Goal: Task Accomplishment & Management: Manage account settings

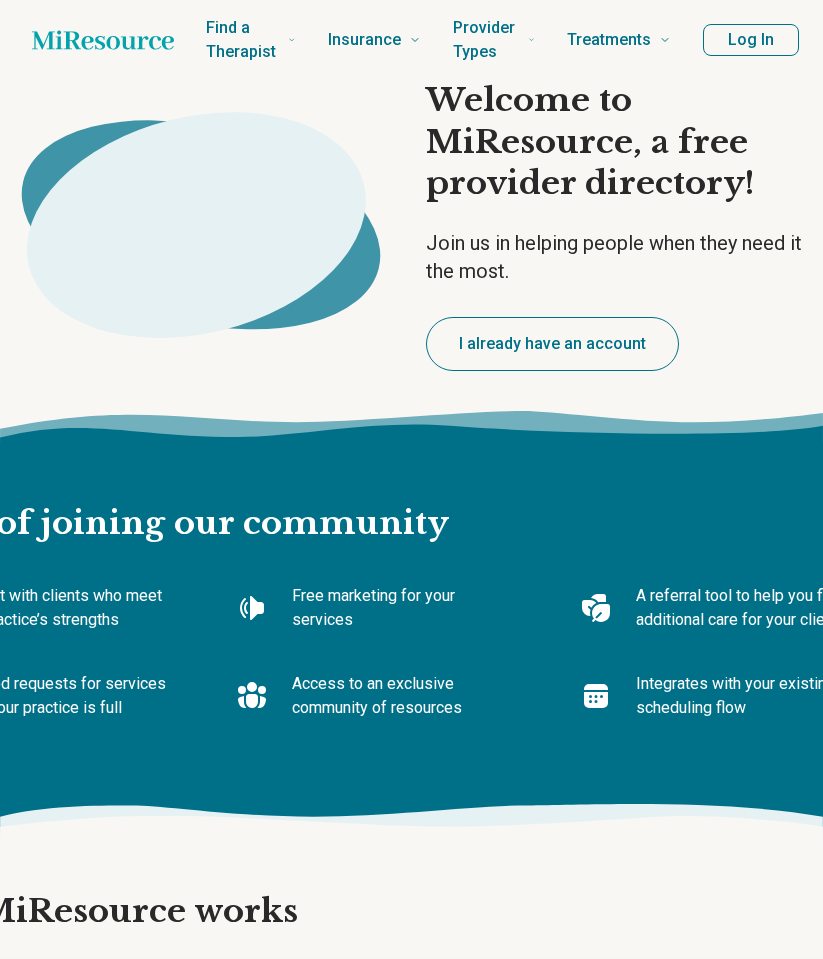
click at [768, 41] on button "Log In" at bounding box center [751, 40] width 96 height 32
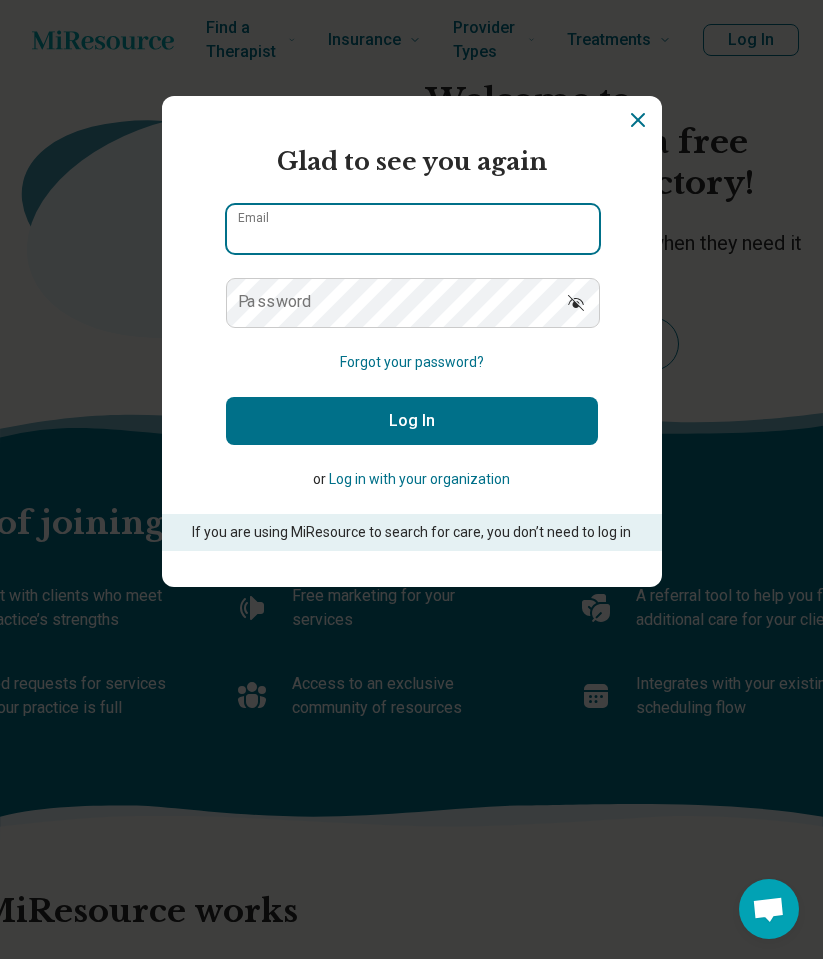
type input "**********"
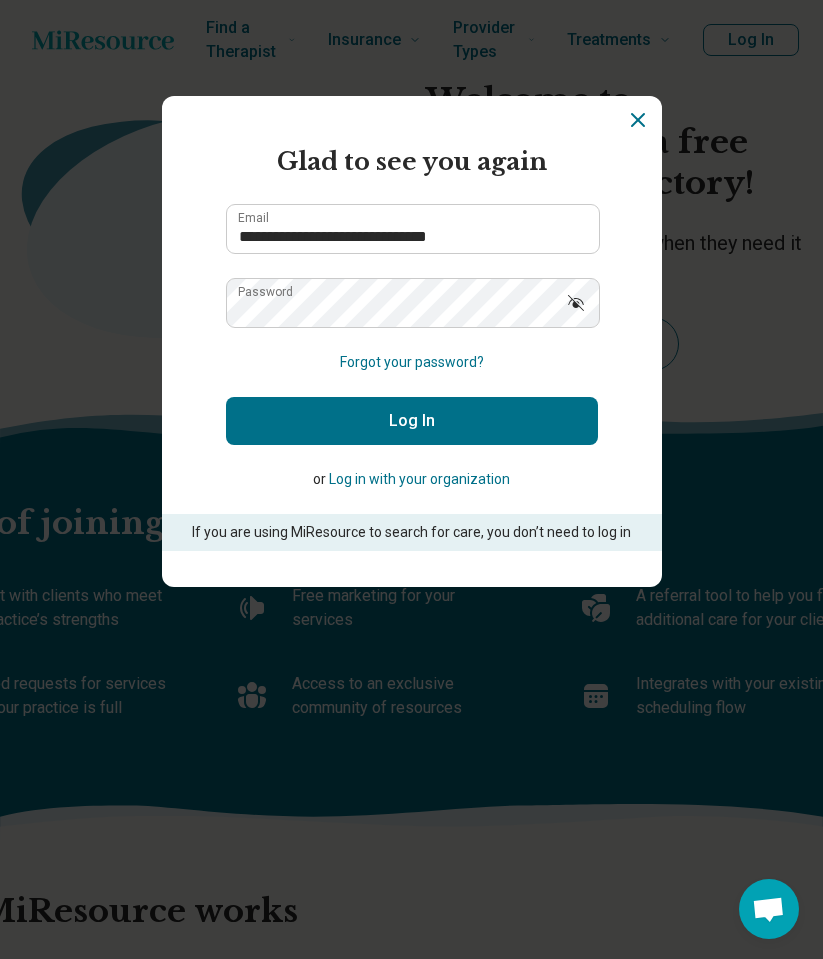
click at [466, 426] on button "Log In" at bounding box center [412, 421] width 372 height 48
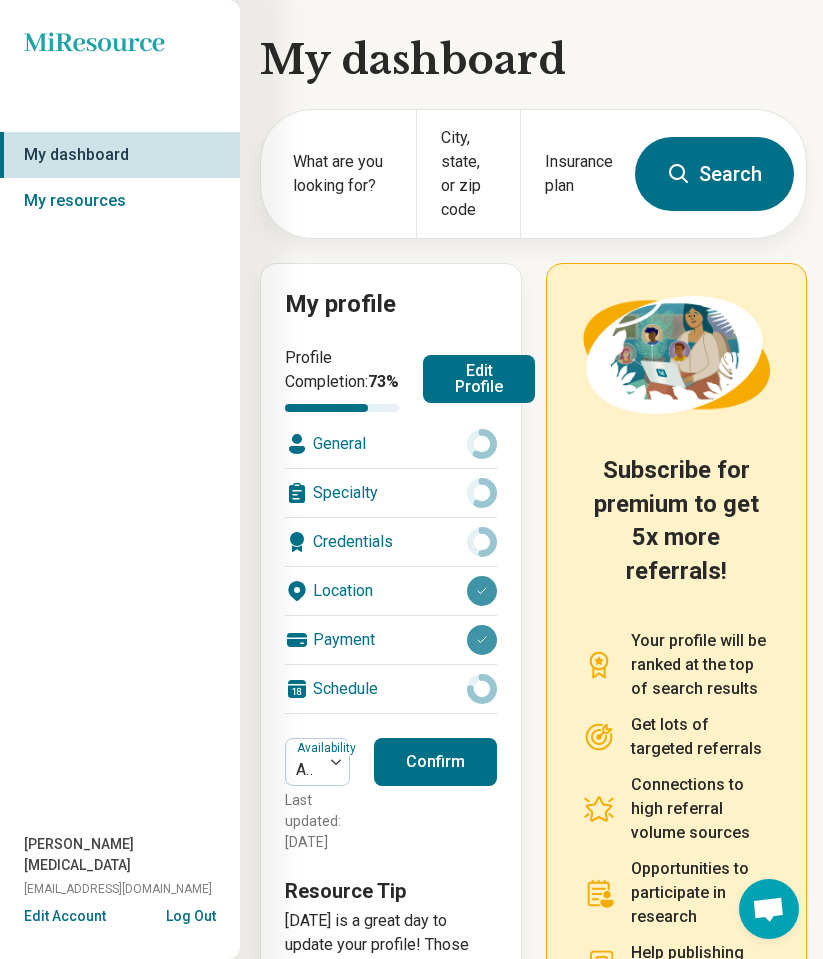
click at [145, 555] on div "Miresource logo My dashboard My resources [PERSON_NAME][MEDICAL_DATA] [PERSON_N…" at bounding box center [120, 479] width 240 height 959
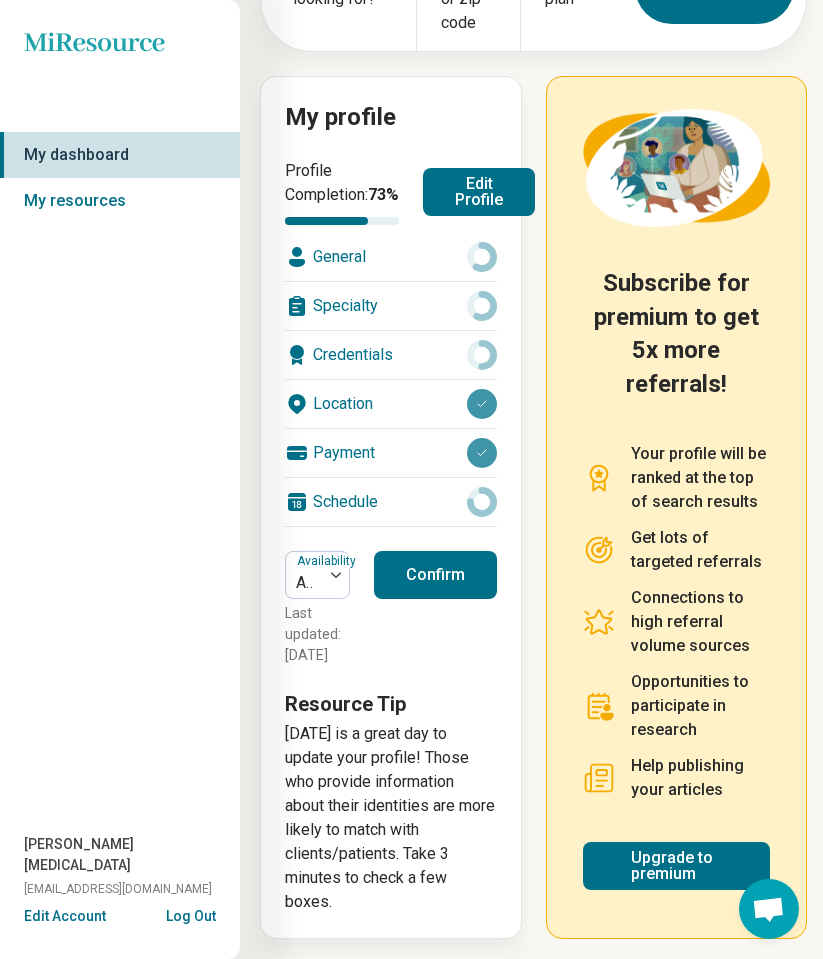
scroll to position [240, 0]
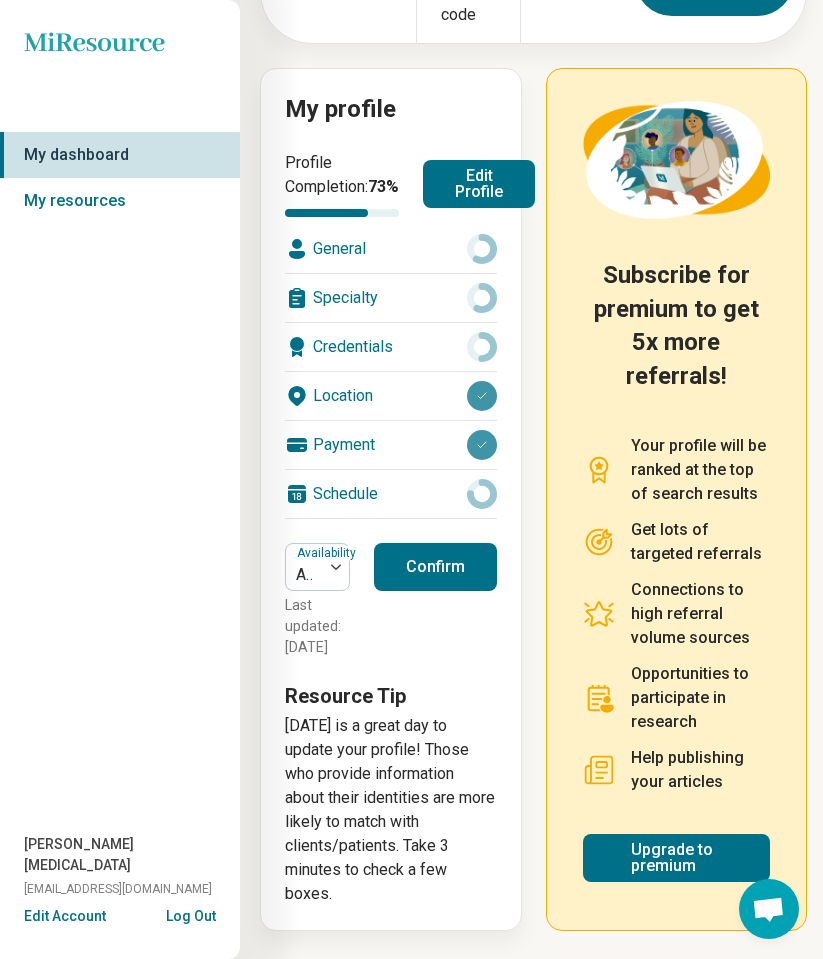
click at [341, 425] on div "Payment" at bounding box center [391, 445] width 212 height 48
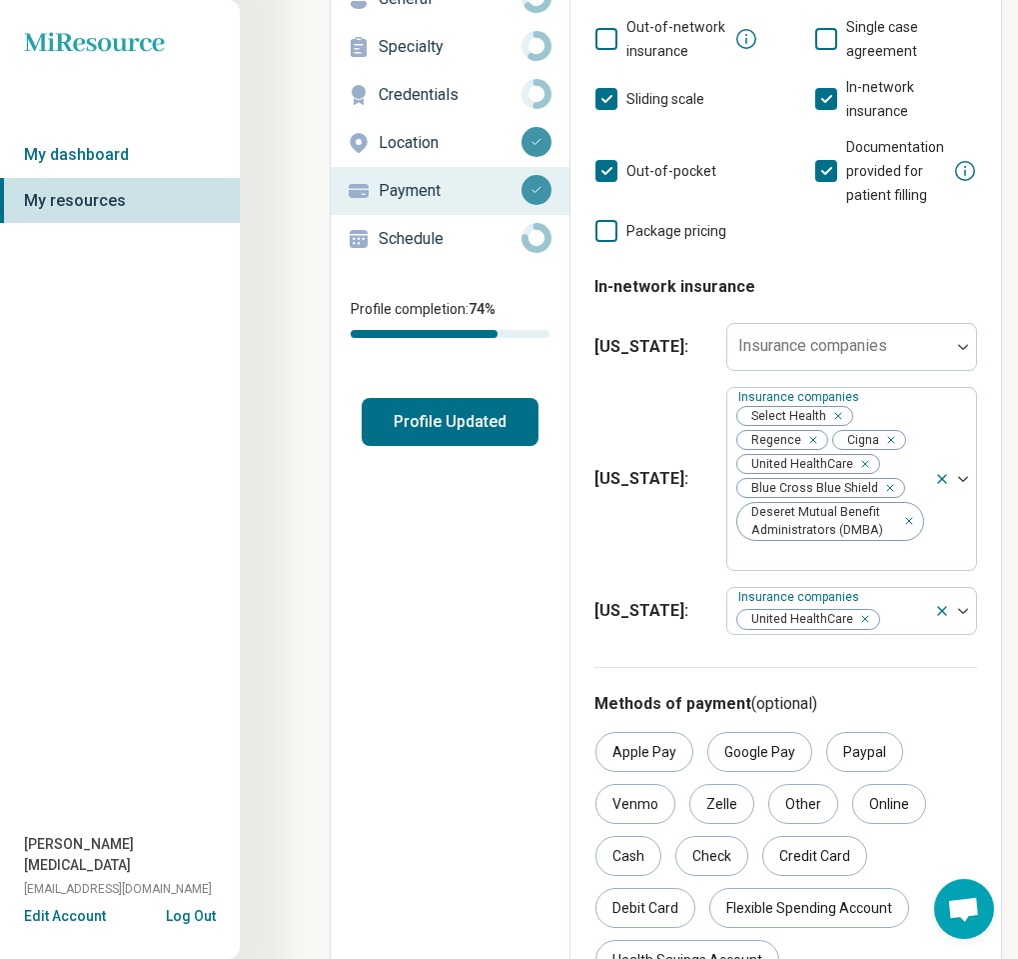
scroll to position [149, 0]
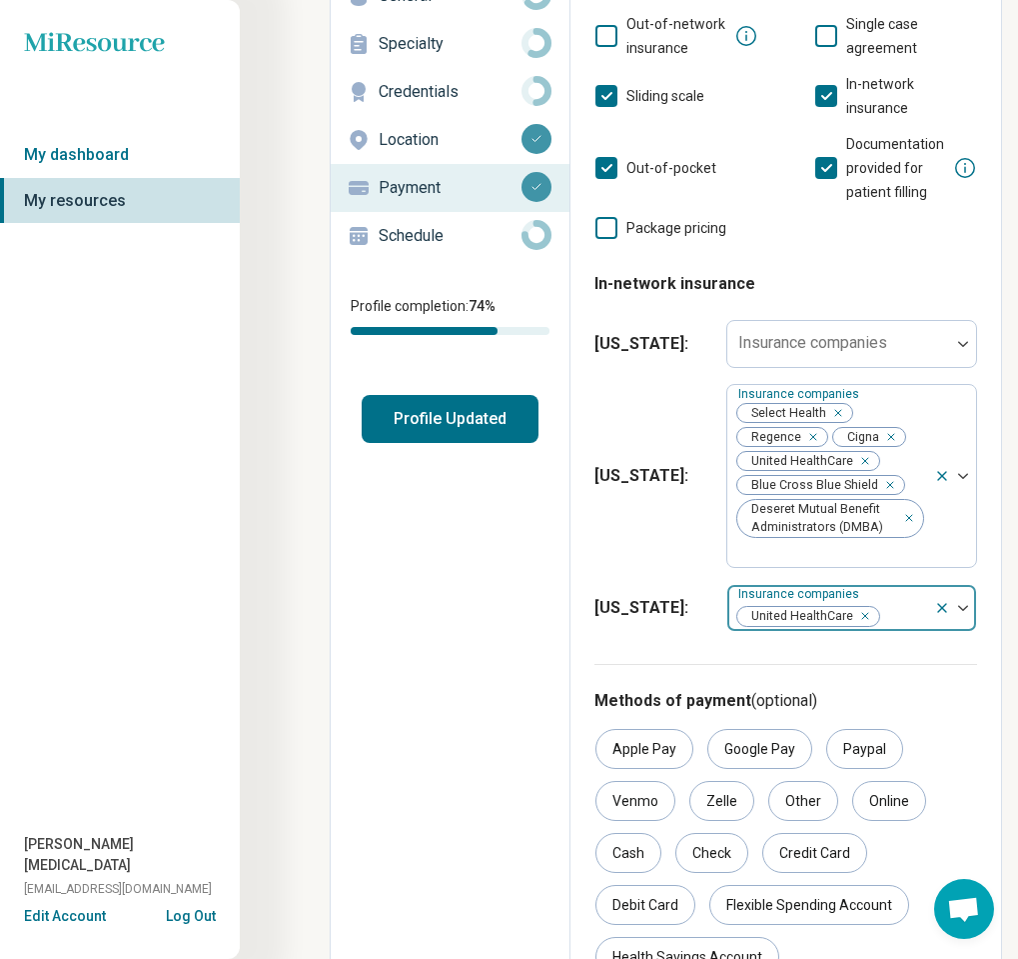
click at [822, 602] on div at bounding box center [905, 616] width 44 height 28
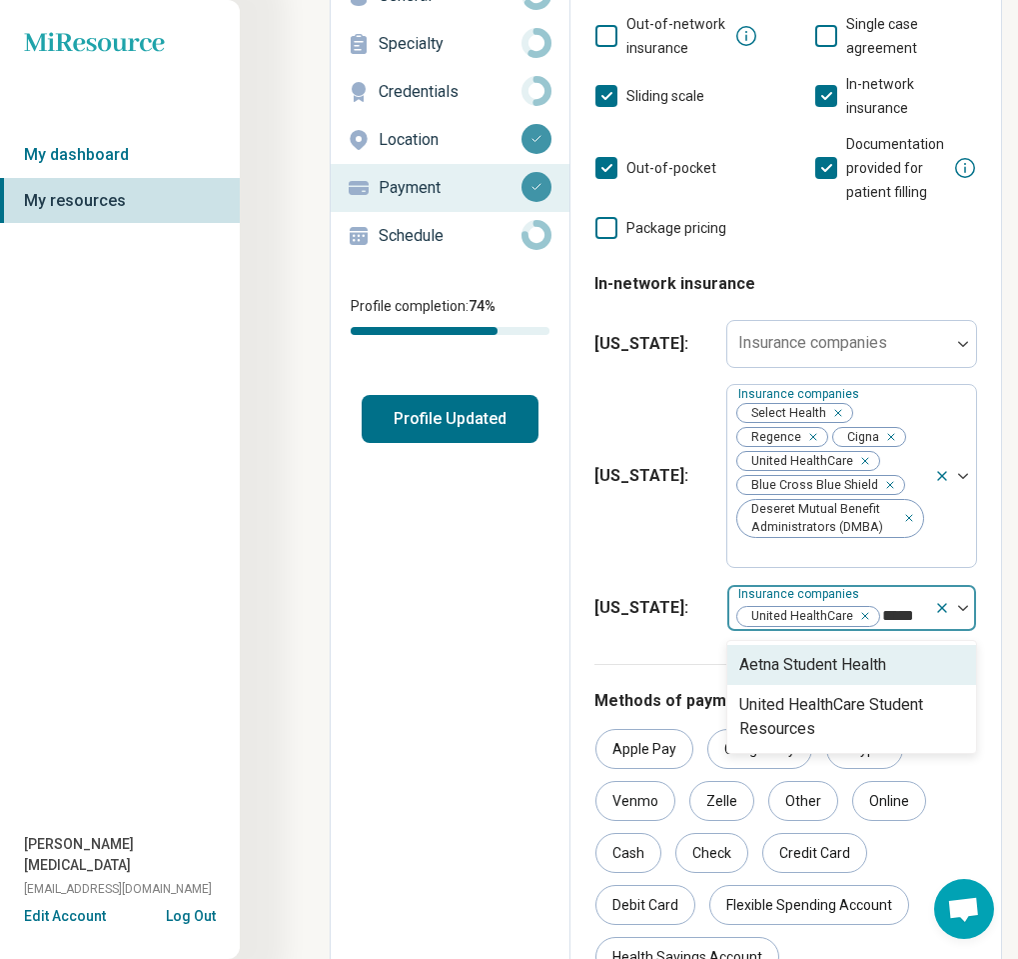
type input "******"
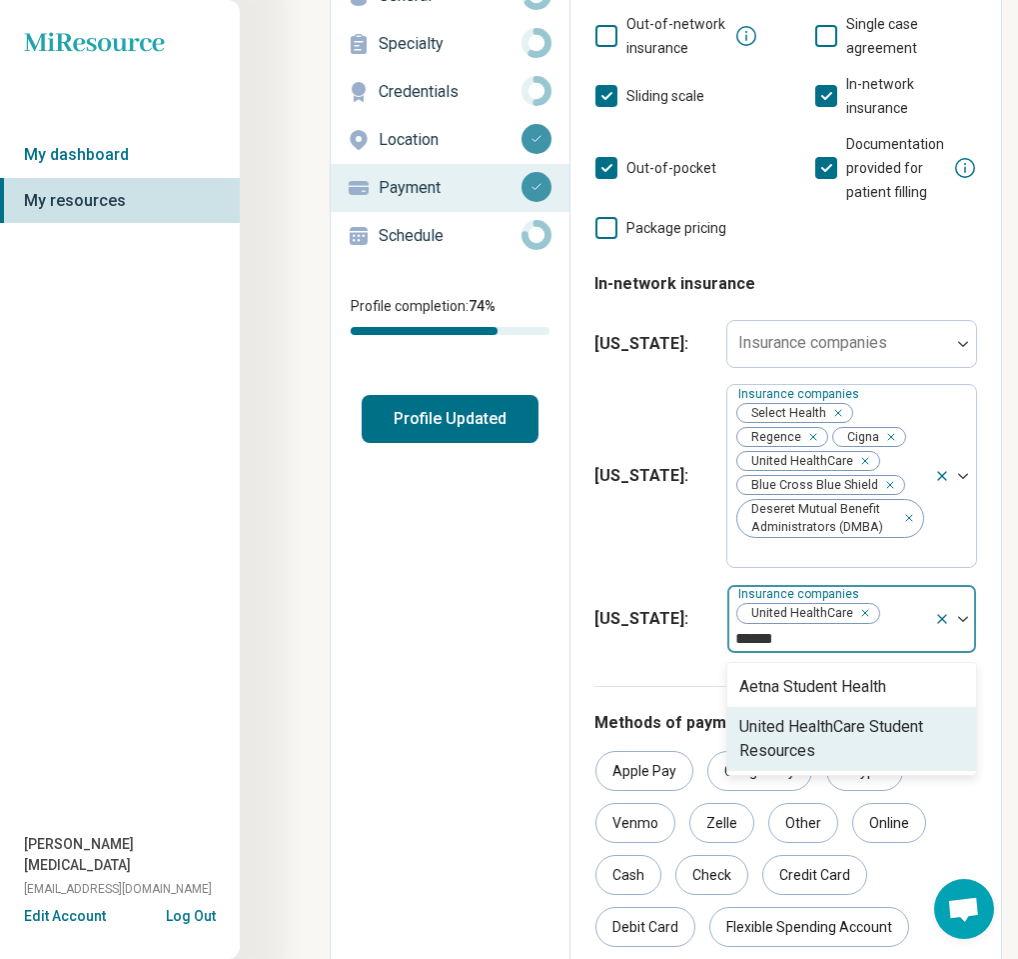
click at [822, 715] on div "United HealthCare Student Resources" at bounding box center [852, 739] width 225 height 48
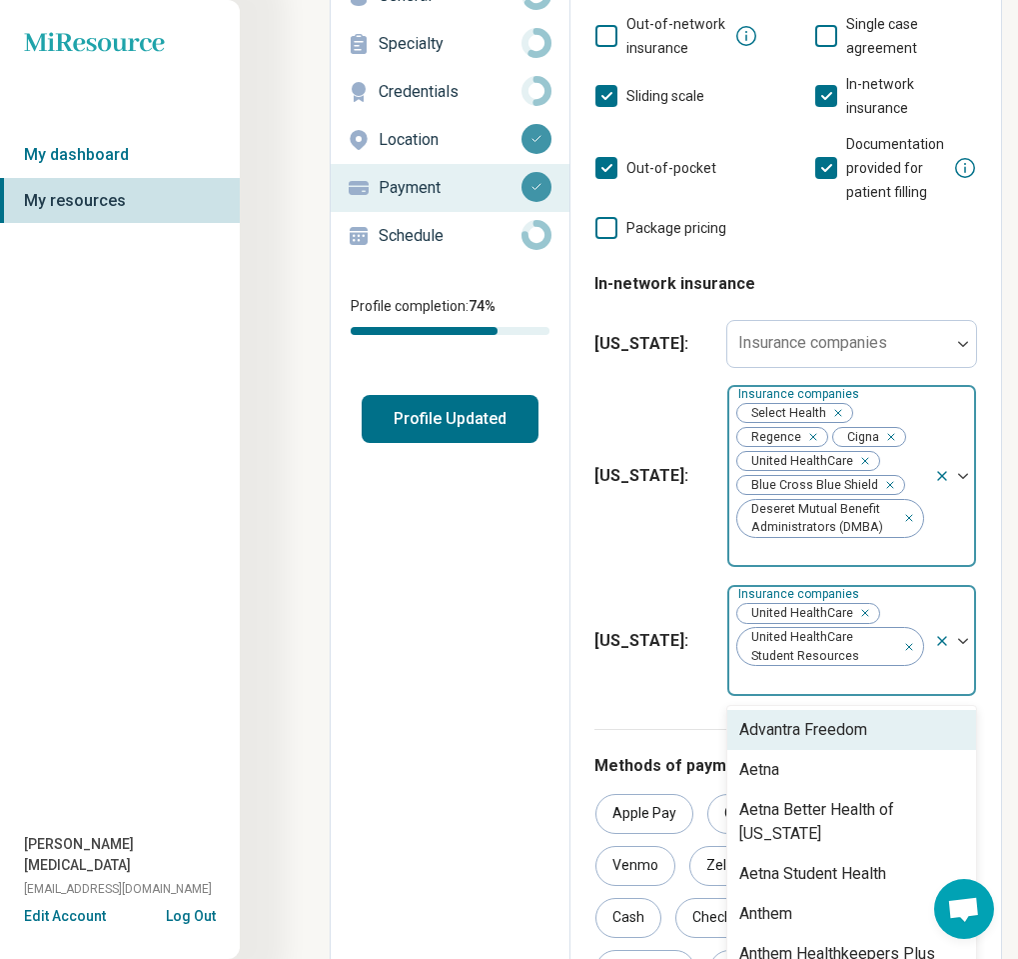
click at [822, 535] on div at bounding box center [956, 476] width 42 height 182
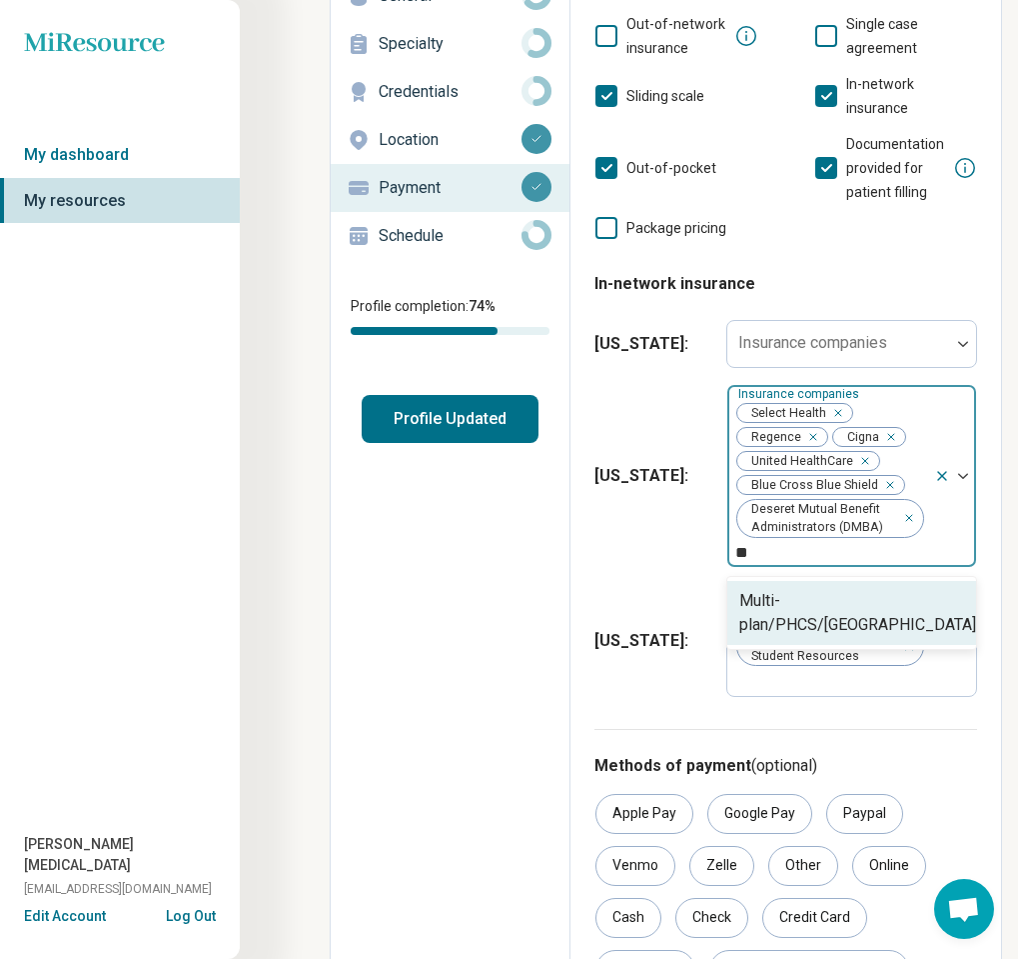
type input "*"
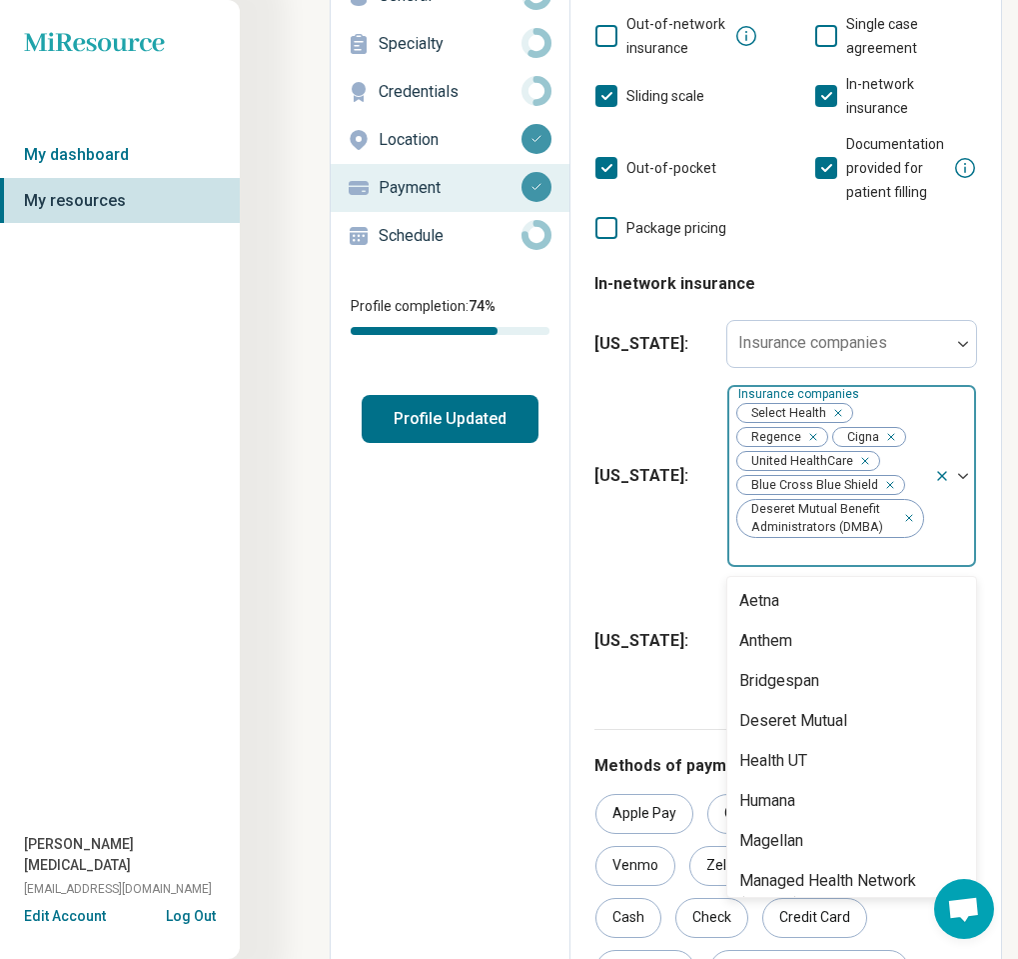
click at [672, 576] on div "[US_STATE] : Insurance companies United HealthCare United HealthCare Student Re…" at bounding box center [786, 640] width 383 height 128
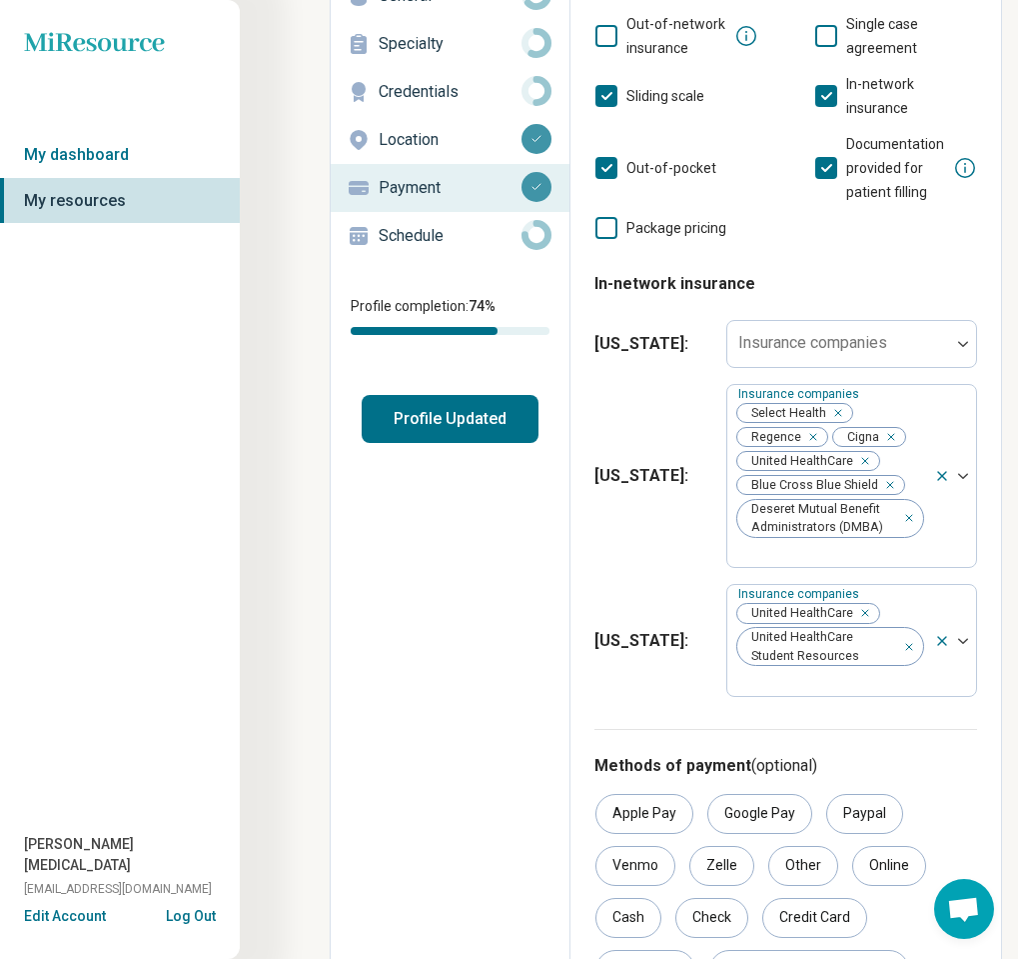
click at [657, 393] on div "[US_STATE] : Insurance companies Select Health Regence Cigna United HealthCare …" at bounding box center [786, 476] width 383 height 200
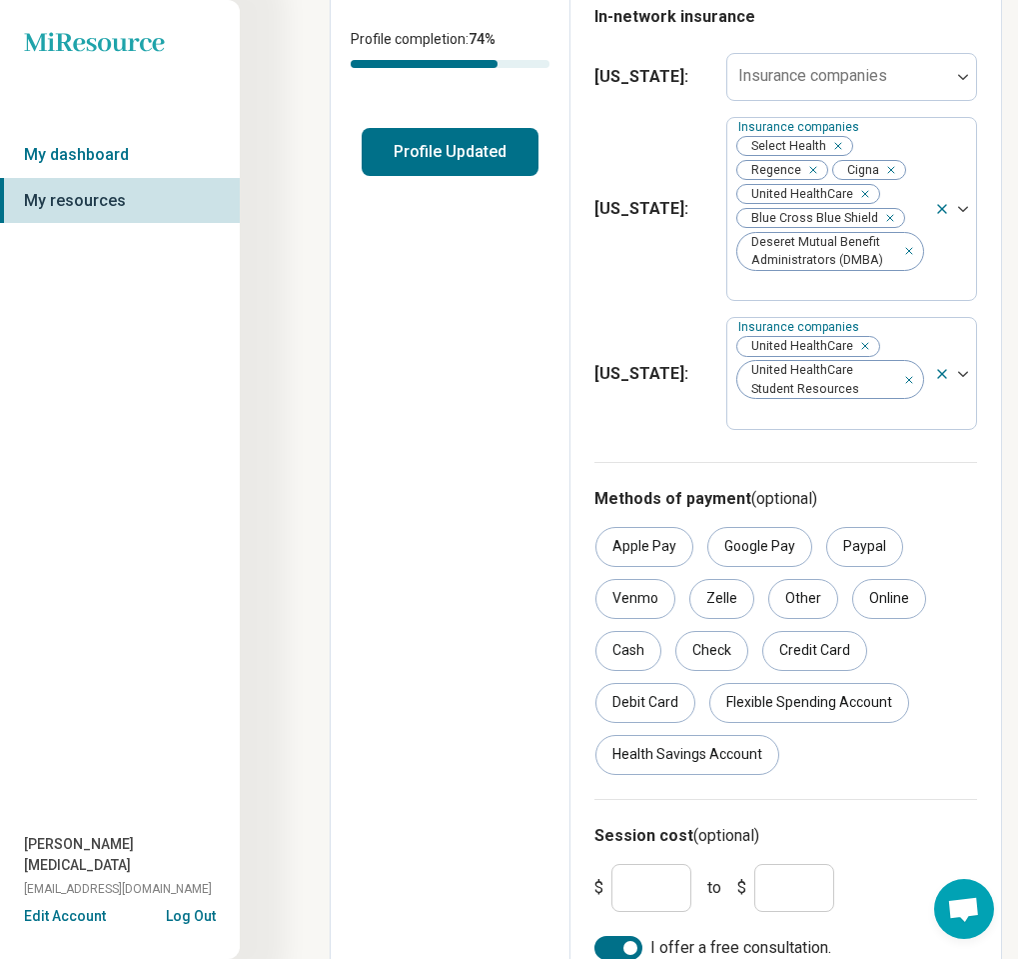
scroll to position [0, 0]
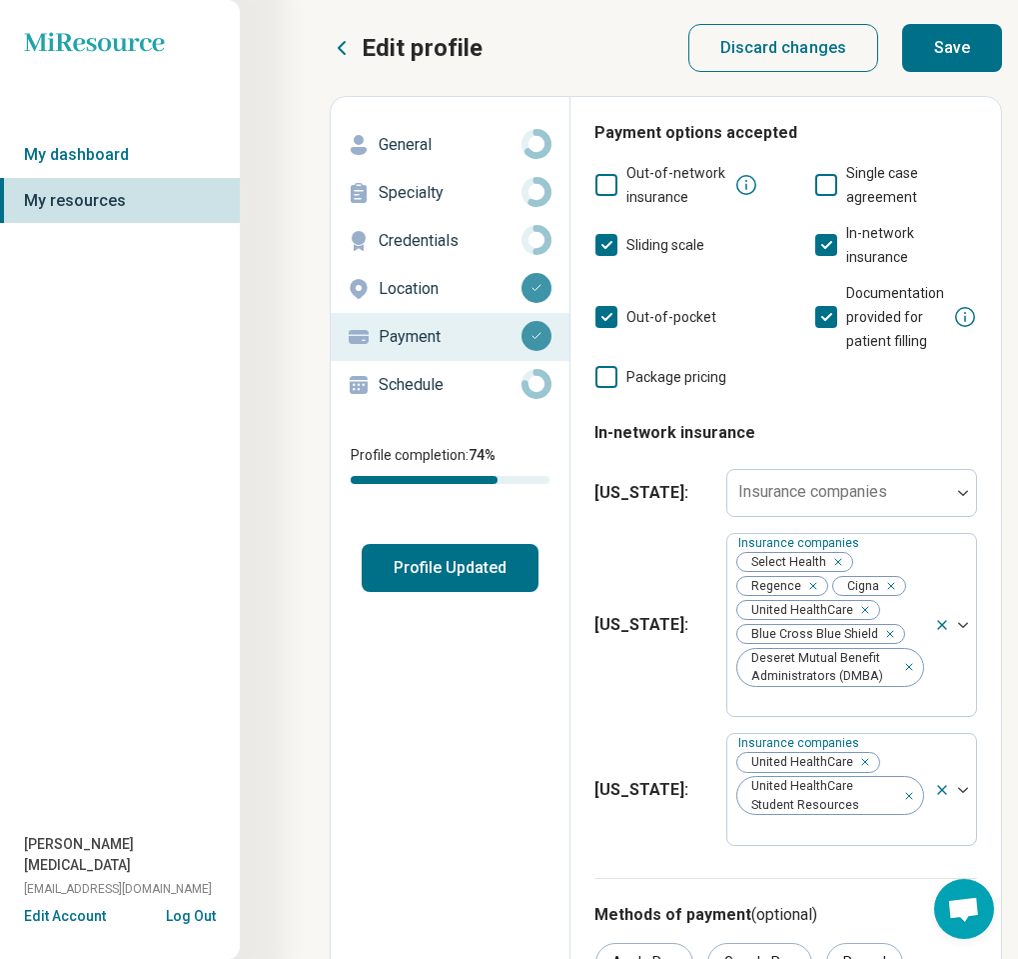
click at [822, 50] on button "Save" at bounding box center [953, 48] width 100 height 48
click at [480, 392] on p "Schedule" at bounding box center [450, 385] width 143 height 24
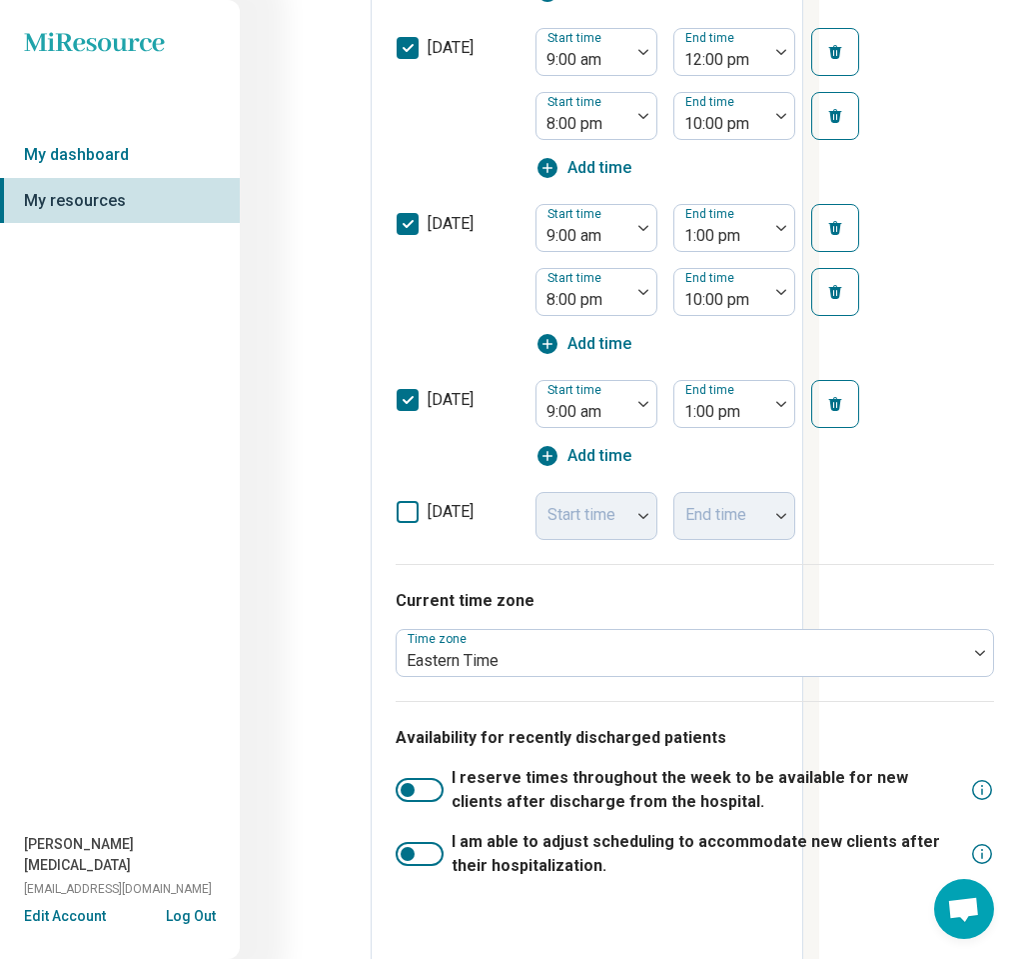
scroll to position [1122, 200]
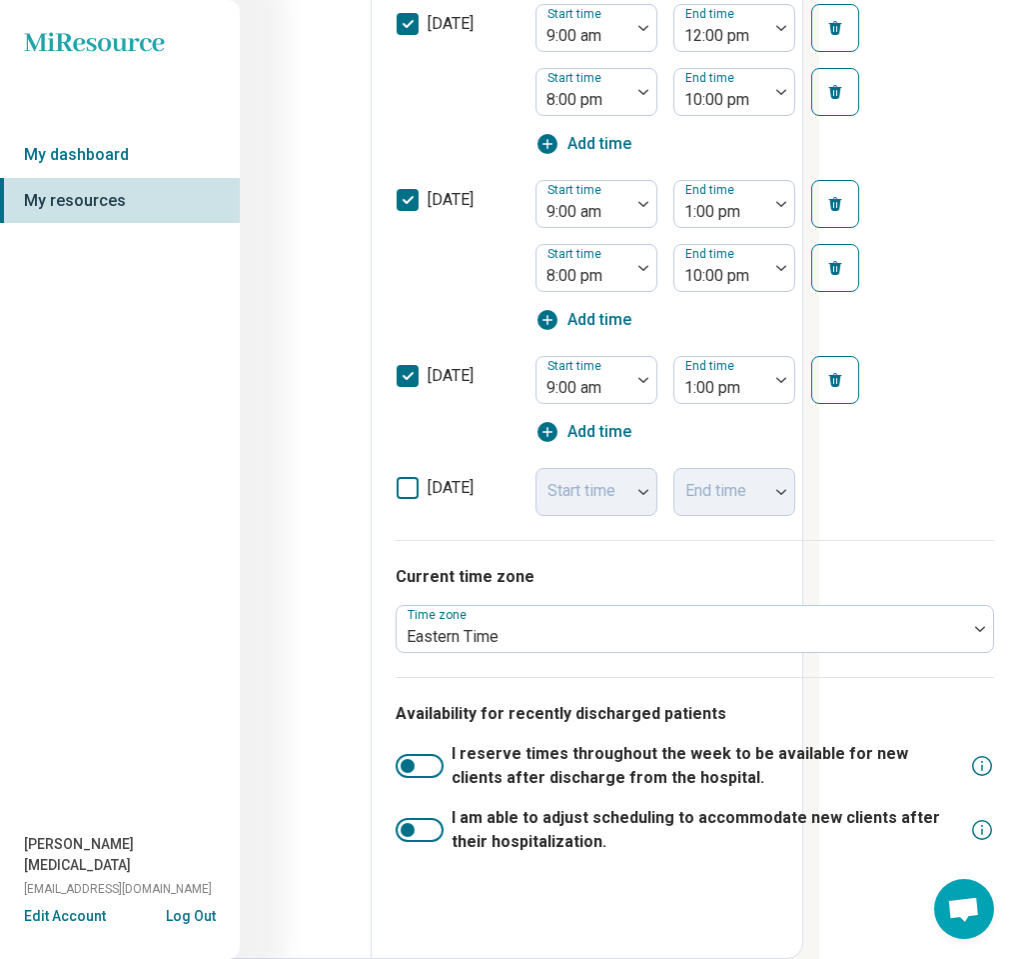
click at [422, 769] on div at bounding box center [420, 766] width 48 height 24
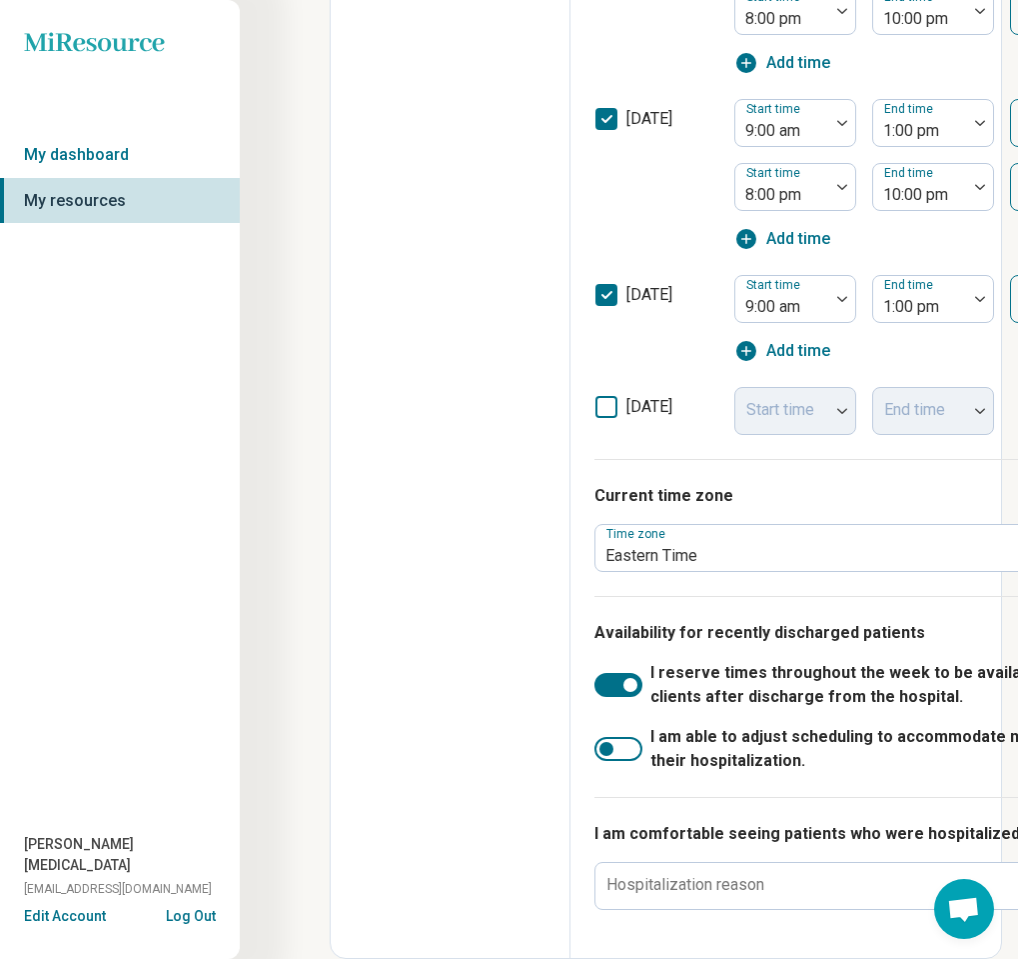
scroll to position [1203, 200]
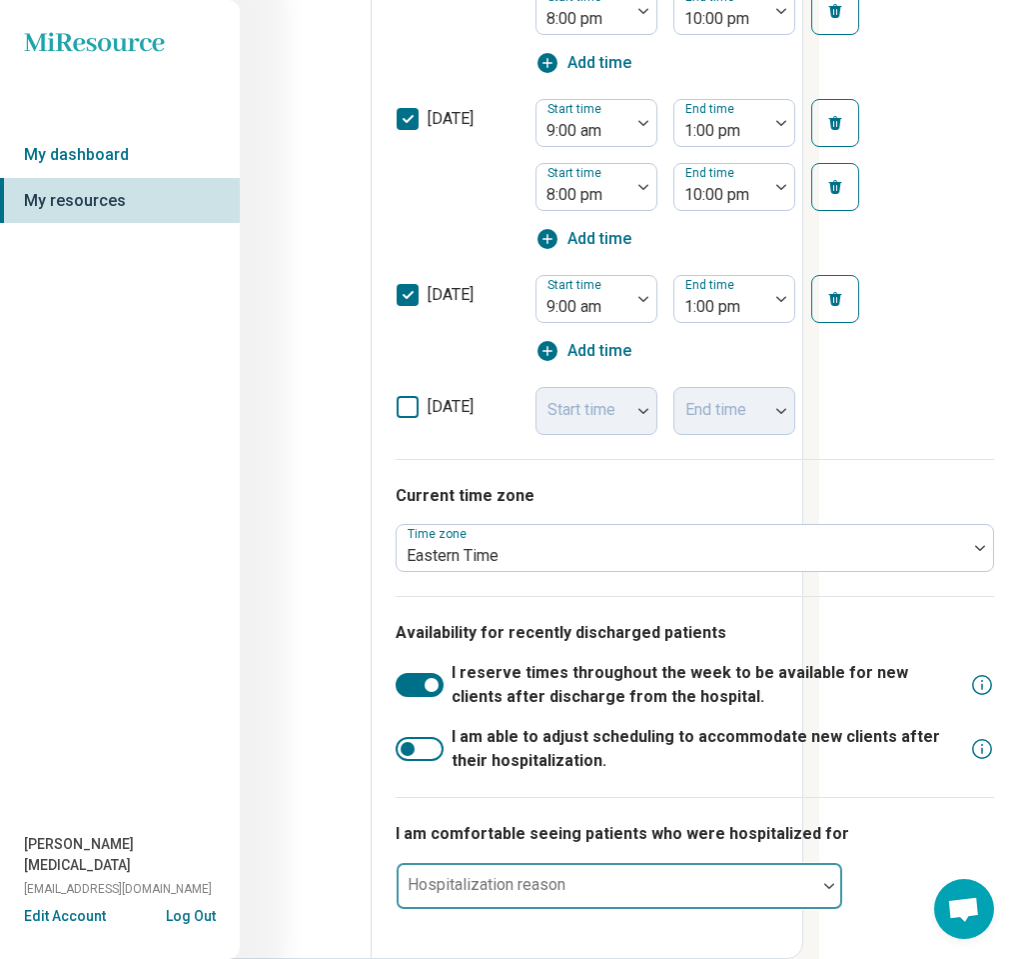
click at [616, 887] on div at bounding box center [607, 894] width 404 height 28
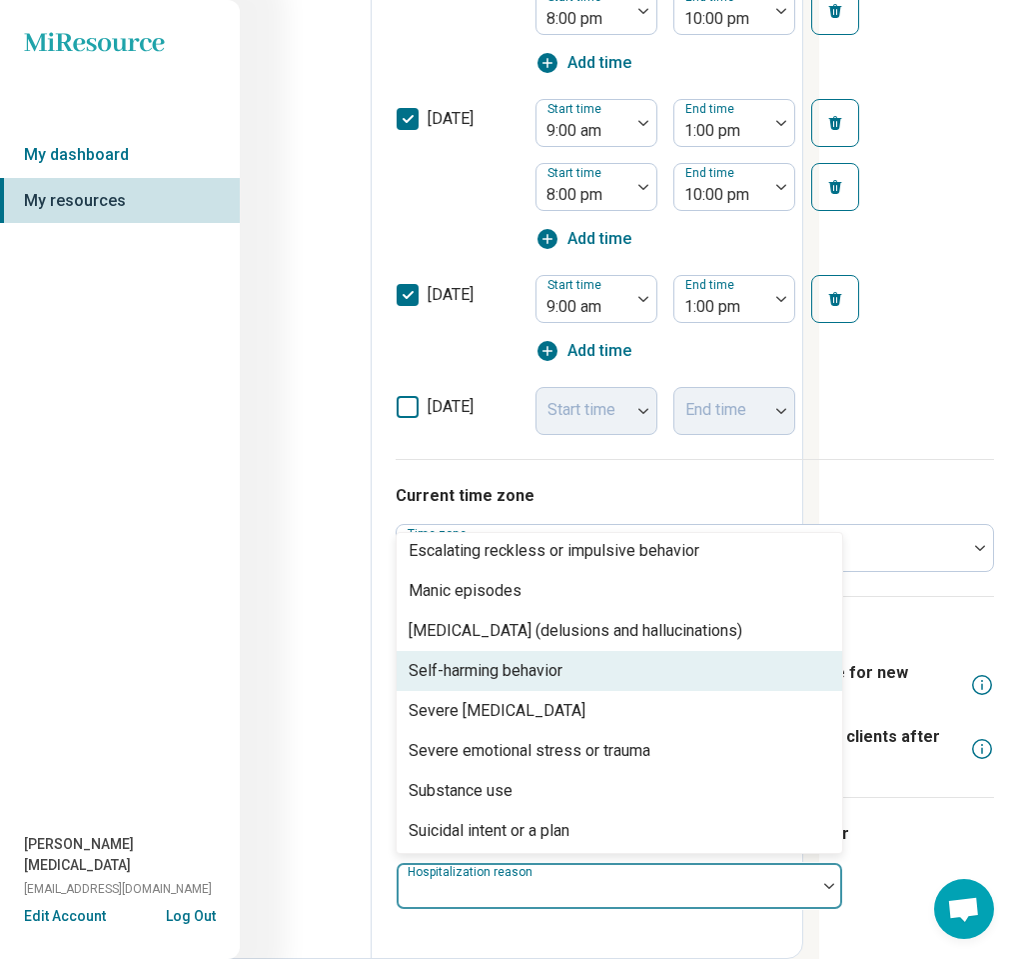
scroll to position [128, 0]
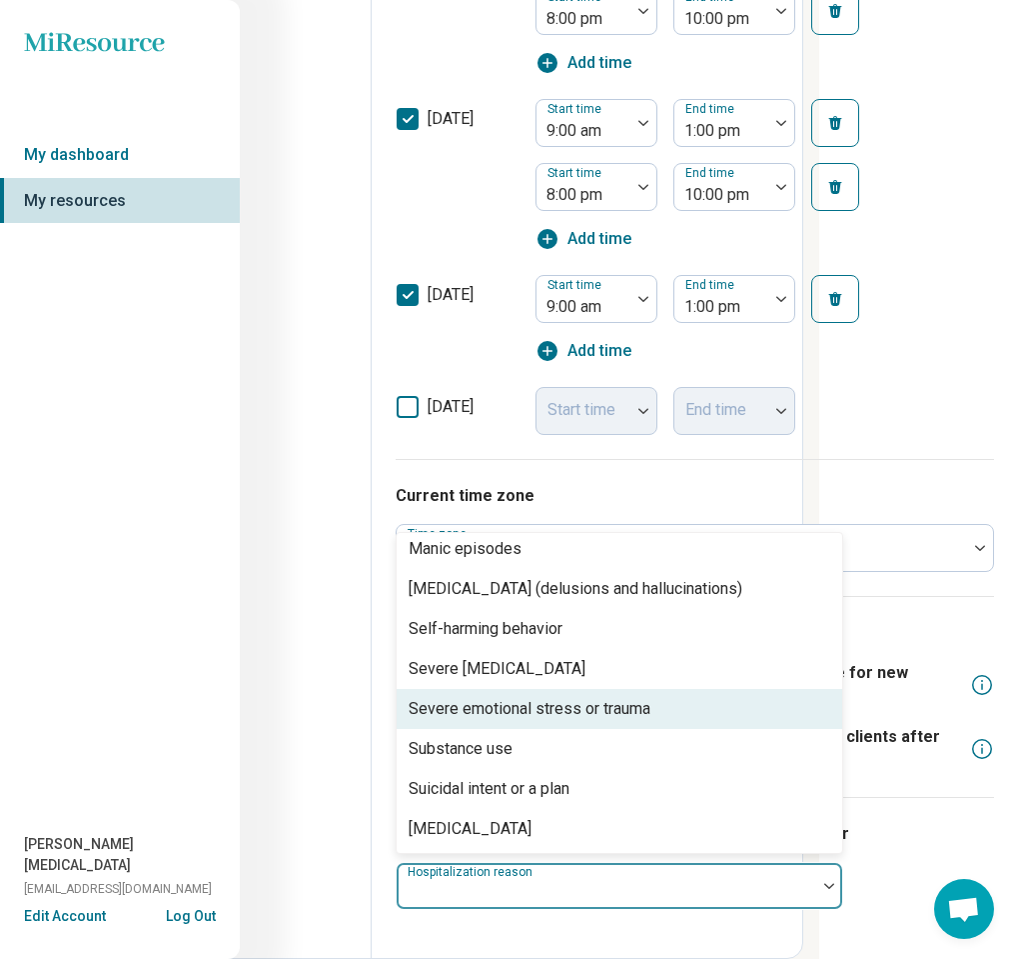
click at [713, 701] on div "Severe emotional stress or trauma" at bounding box center [620, 709] width 446 height 40
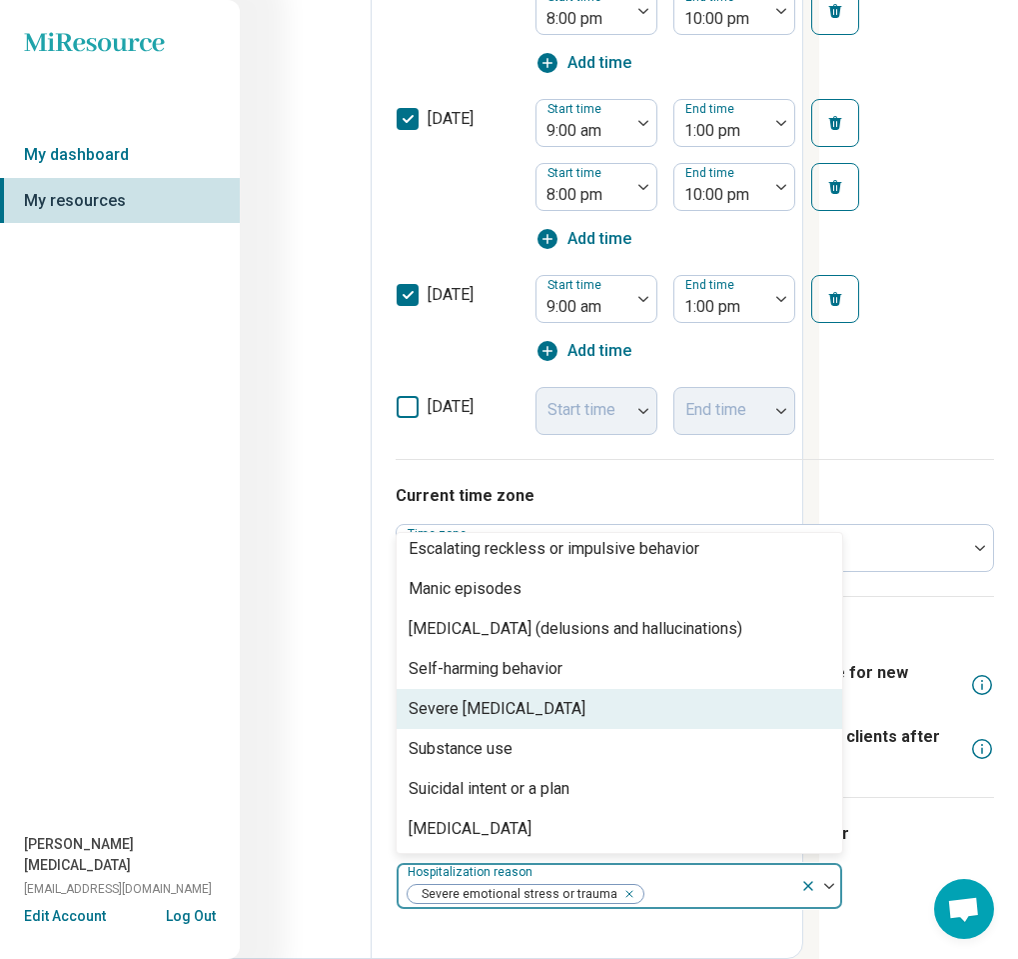
click at [822, 587] on div "Current time zone Time zone Eastern Time" at bounding box center [695, 527] width 599 height 137
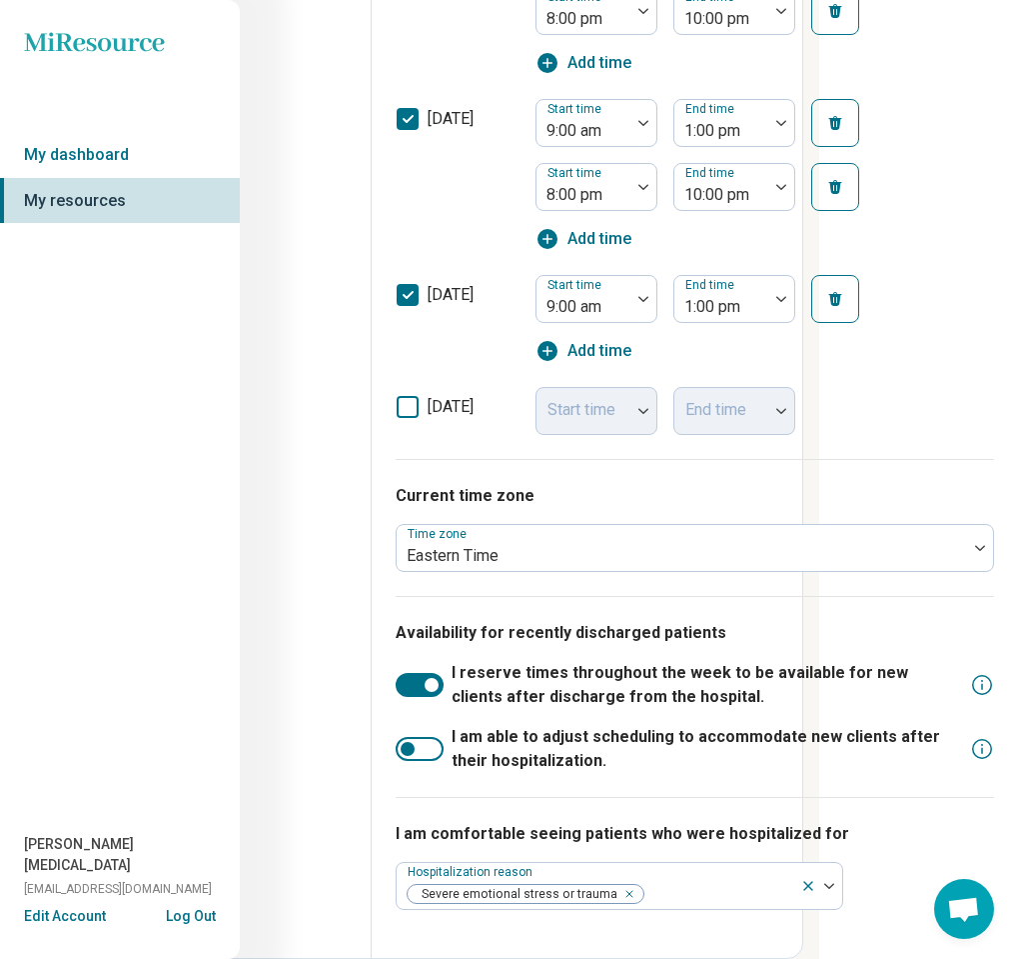
click at [424, 752] on div at bounding box center [420, 749] width 48 height 24
click at [822, 476] on div "Current time zone Time zone Eastern Time" at bounding box center [695, 527] width 599 height 137
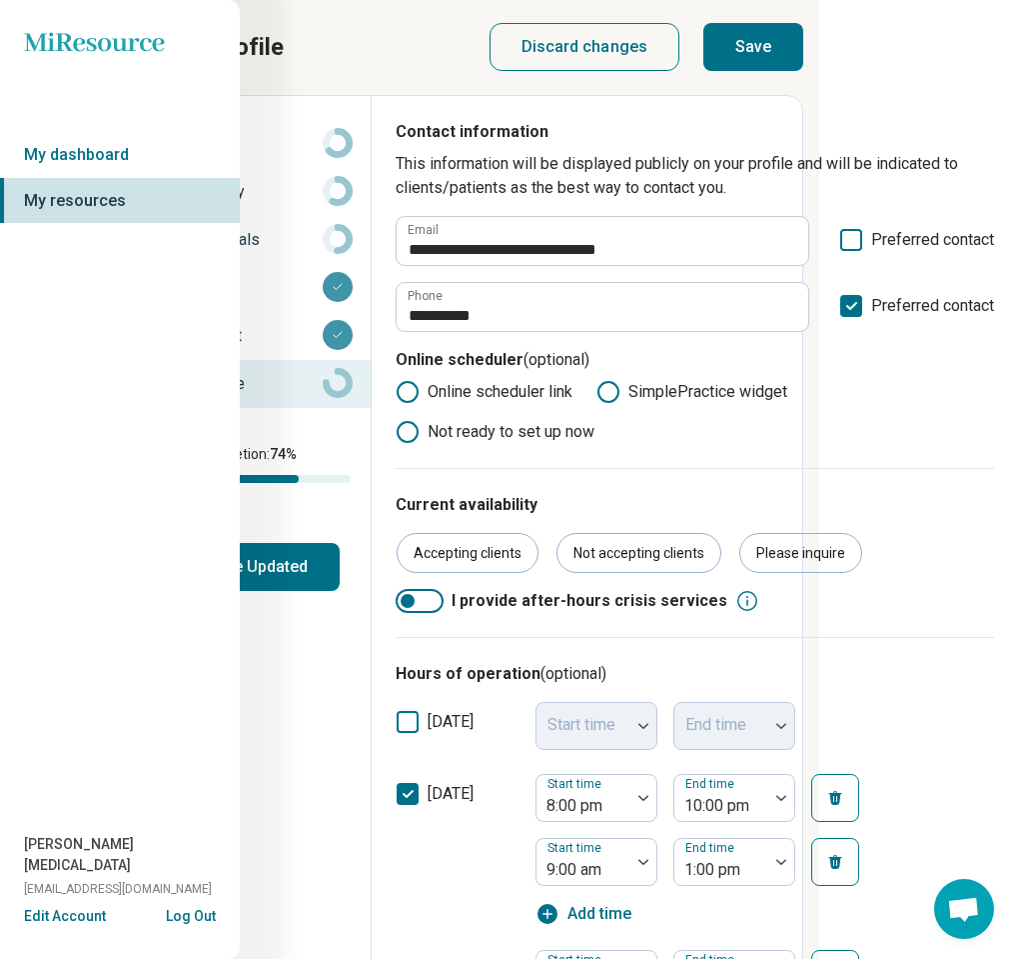
scroll to position [0, 200]
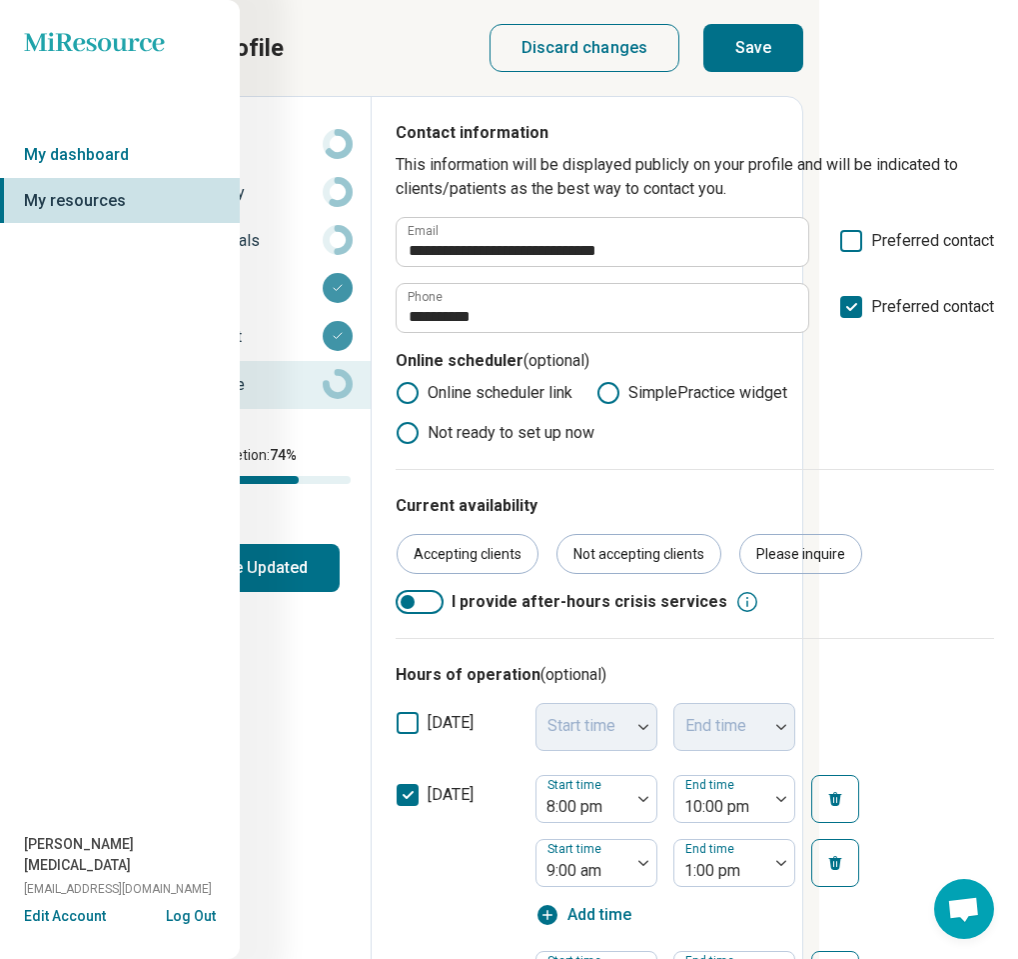
click at [752, 52] on button "Save" at bounding box center [754, 48] width 100 height 48
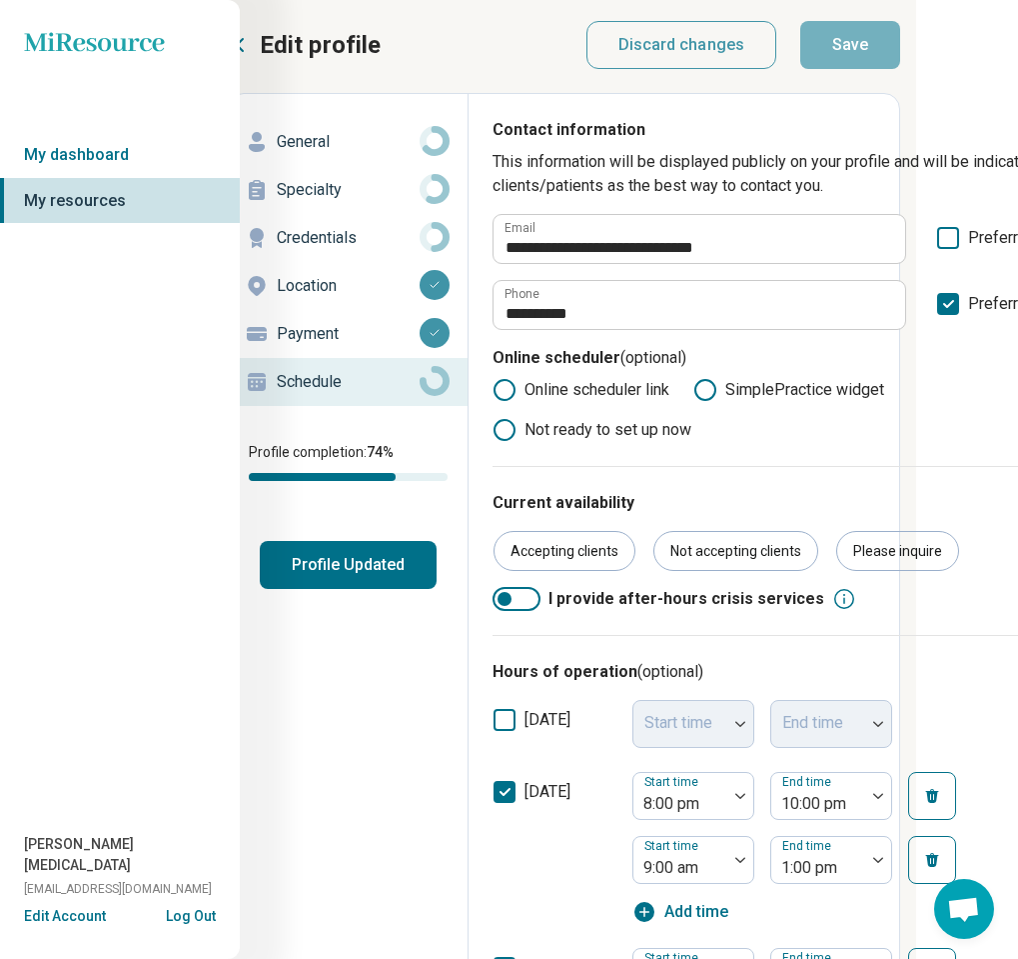
scroll to position [3, 0]
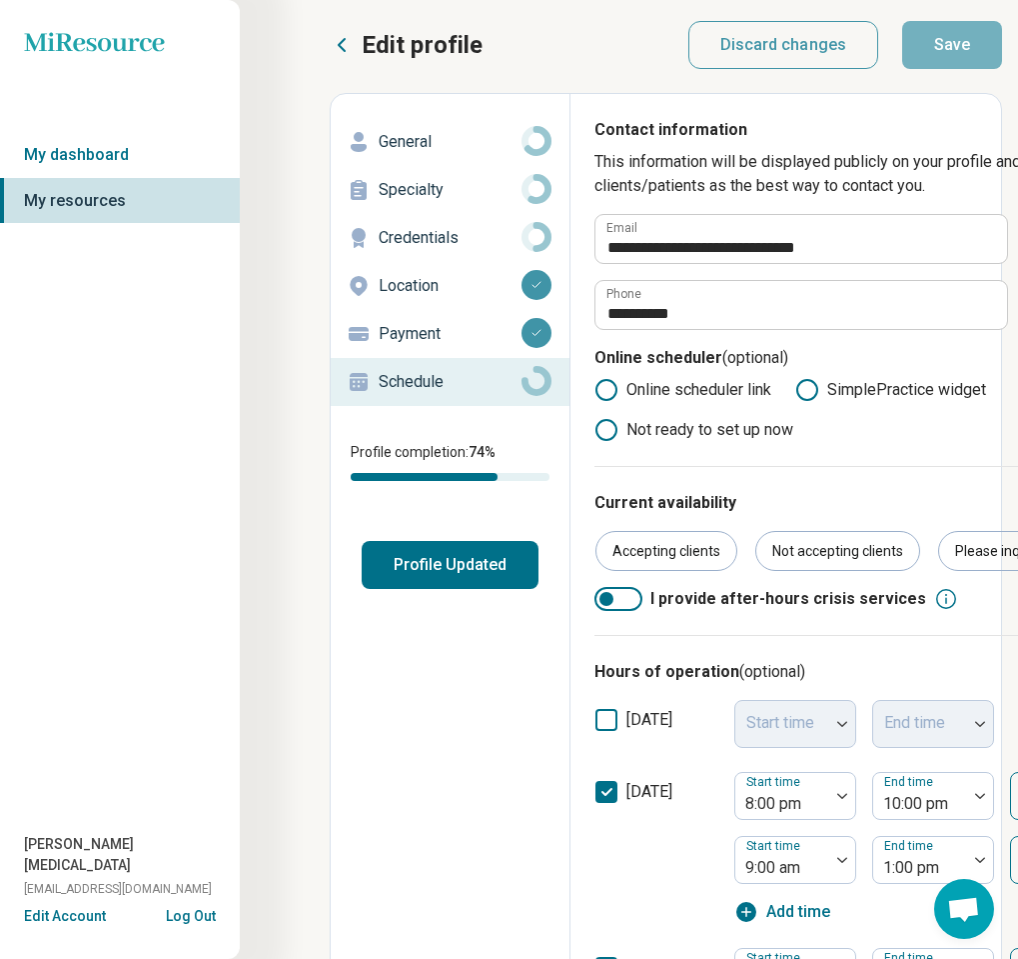
click at [456, 245] on p "Credentials" at bounding box center [450, 238] width 143 height 24
click at [357, 233] on icon at bounding box center [359, 238] width 14 height 20
click at [435, 243] on p "Credentials" at bounding box center [450, 238] width 143 height 24
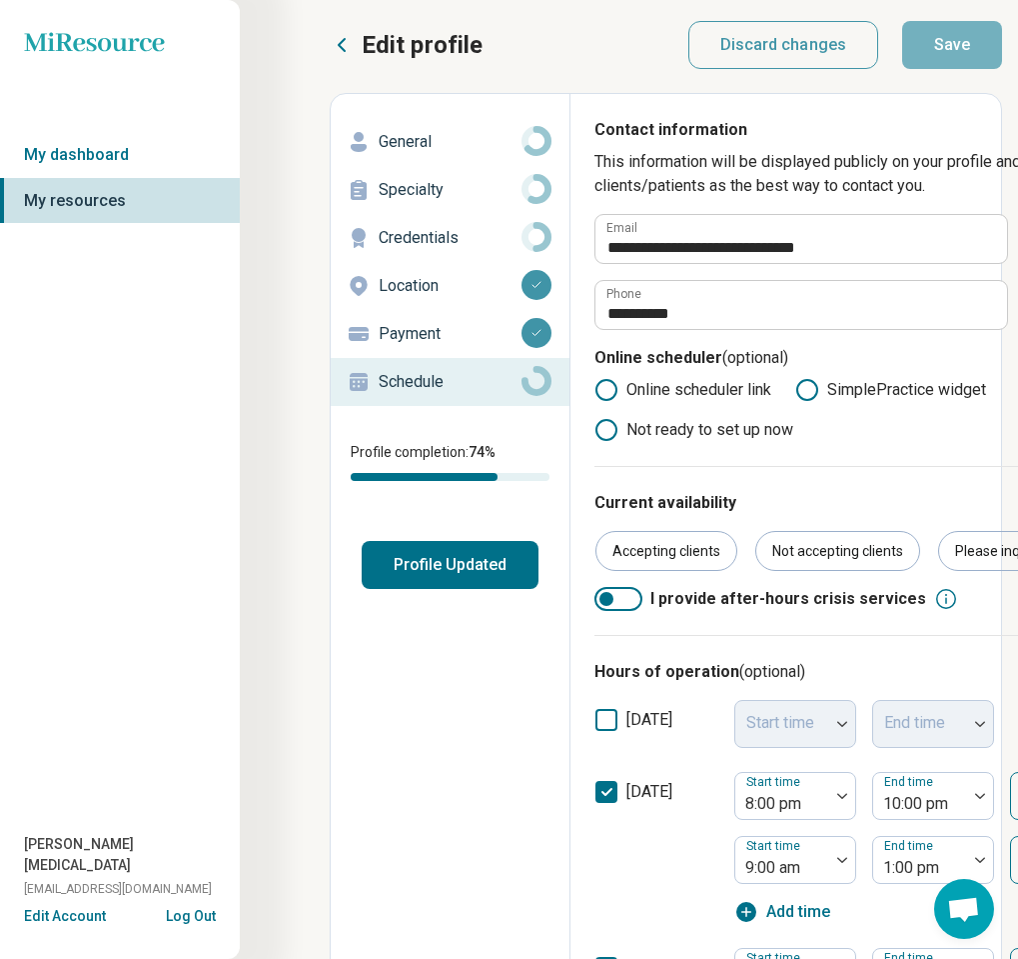
click at [435, 243] on p "Credentials" at bounding box center [450, 238] width 143 height 24
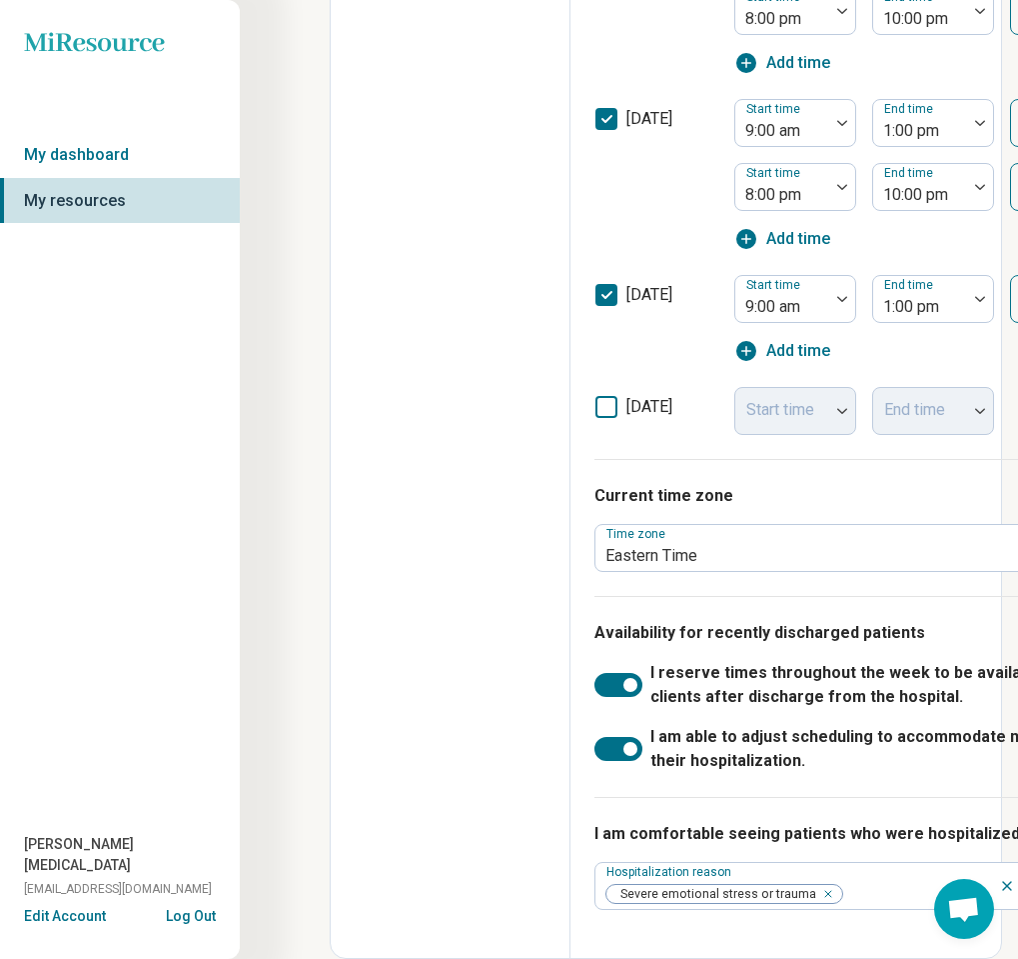
scroll to position [0, 0]
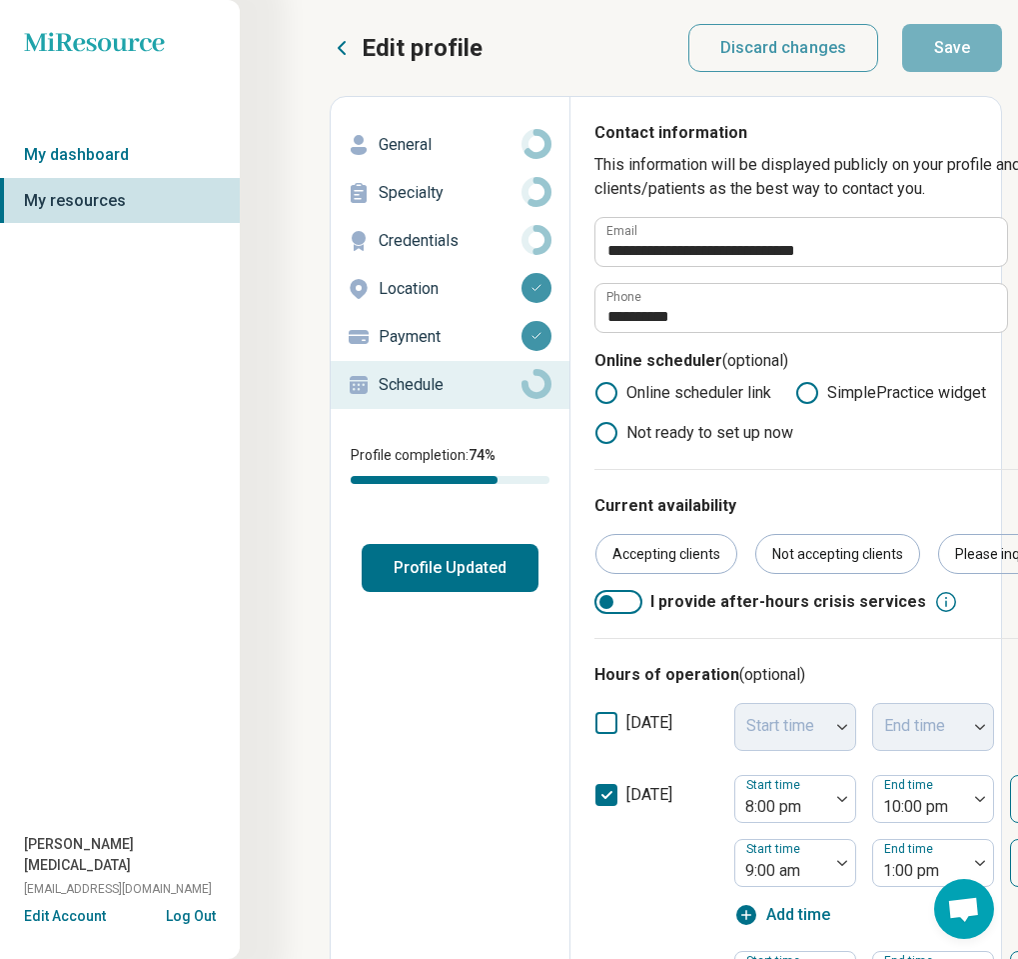
click at [442, 239] on p "Credentials" at bounding box center [450, 241] width 143 height 24
click at [456, 190] on p "Specialty" at bounding box center [450, 193] width 143 height 24
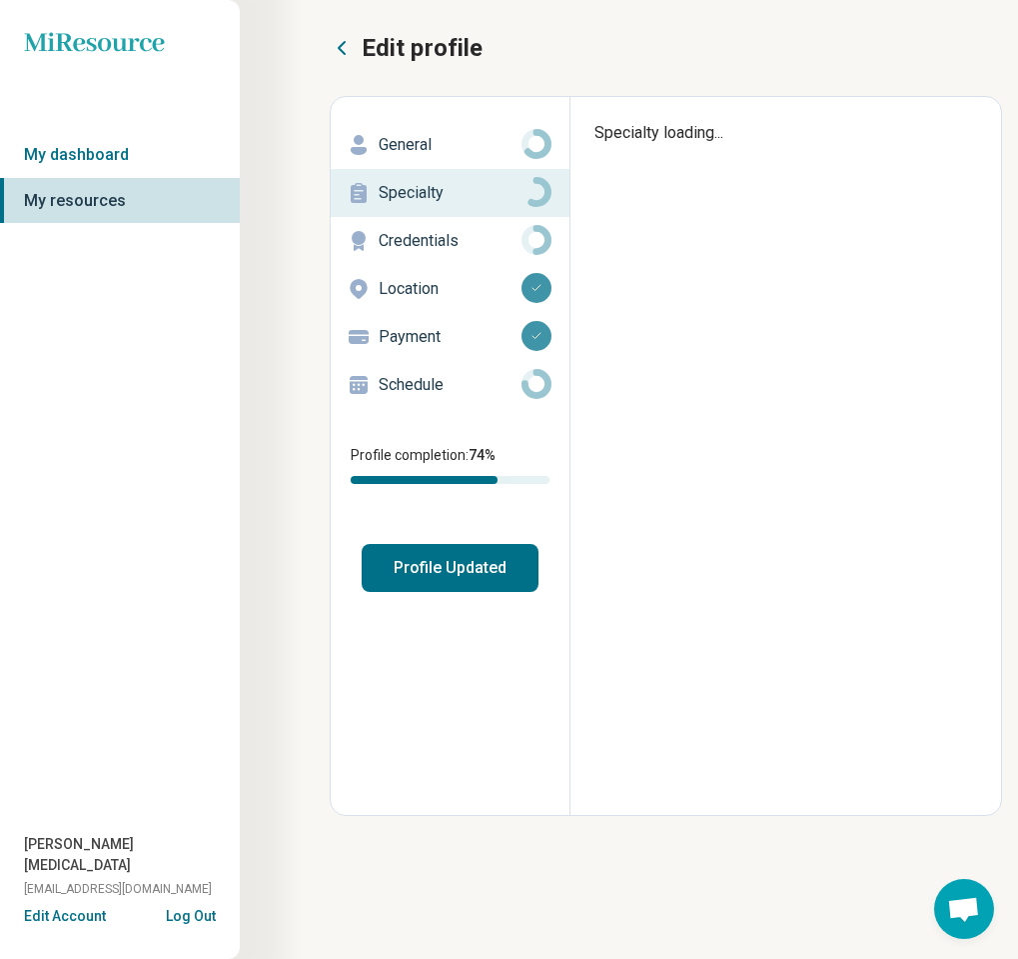
click at [472, 151] on p "General" at bounding box center [450, 145] width 143 height 24
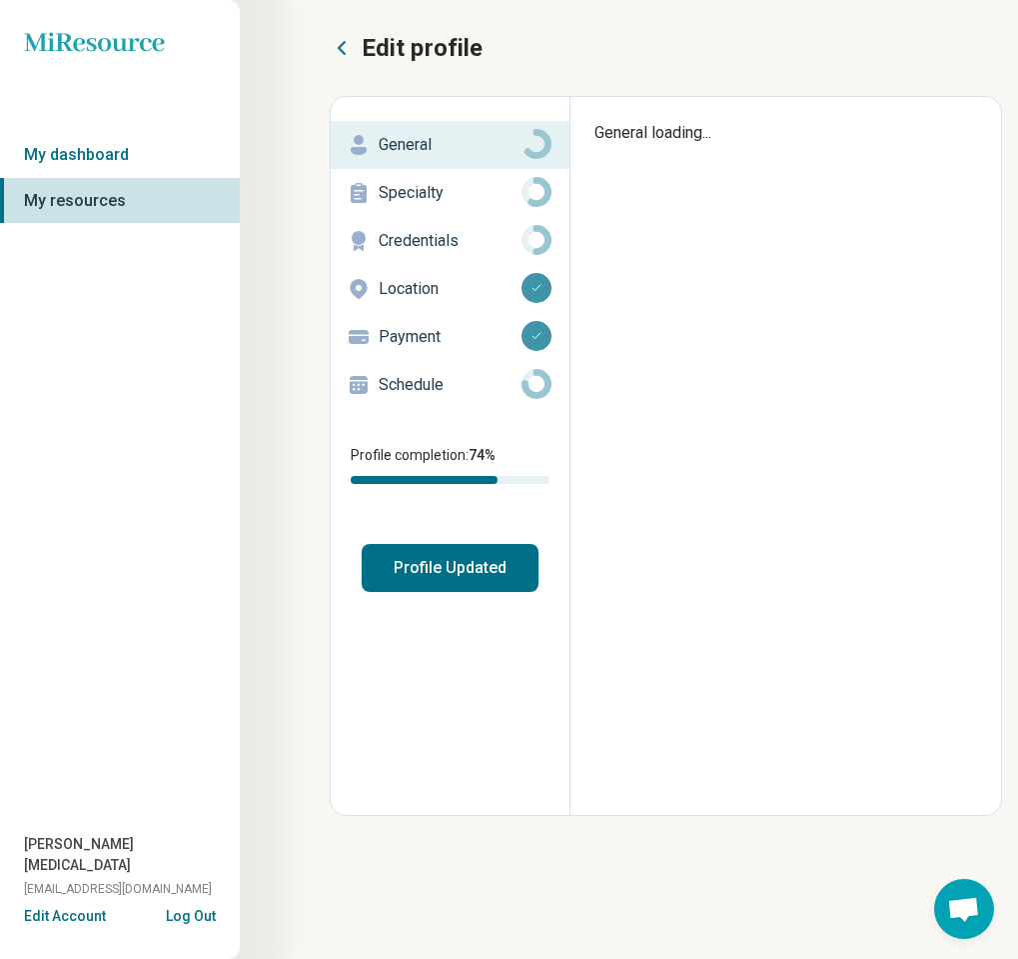
type textarea "*"
